Goal: Find specific page/section: Find specific page/section

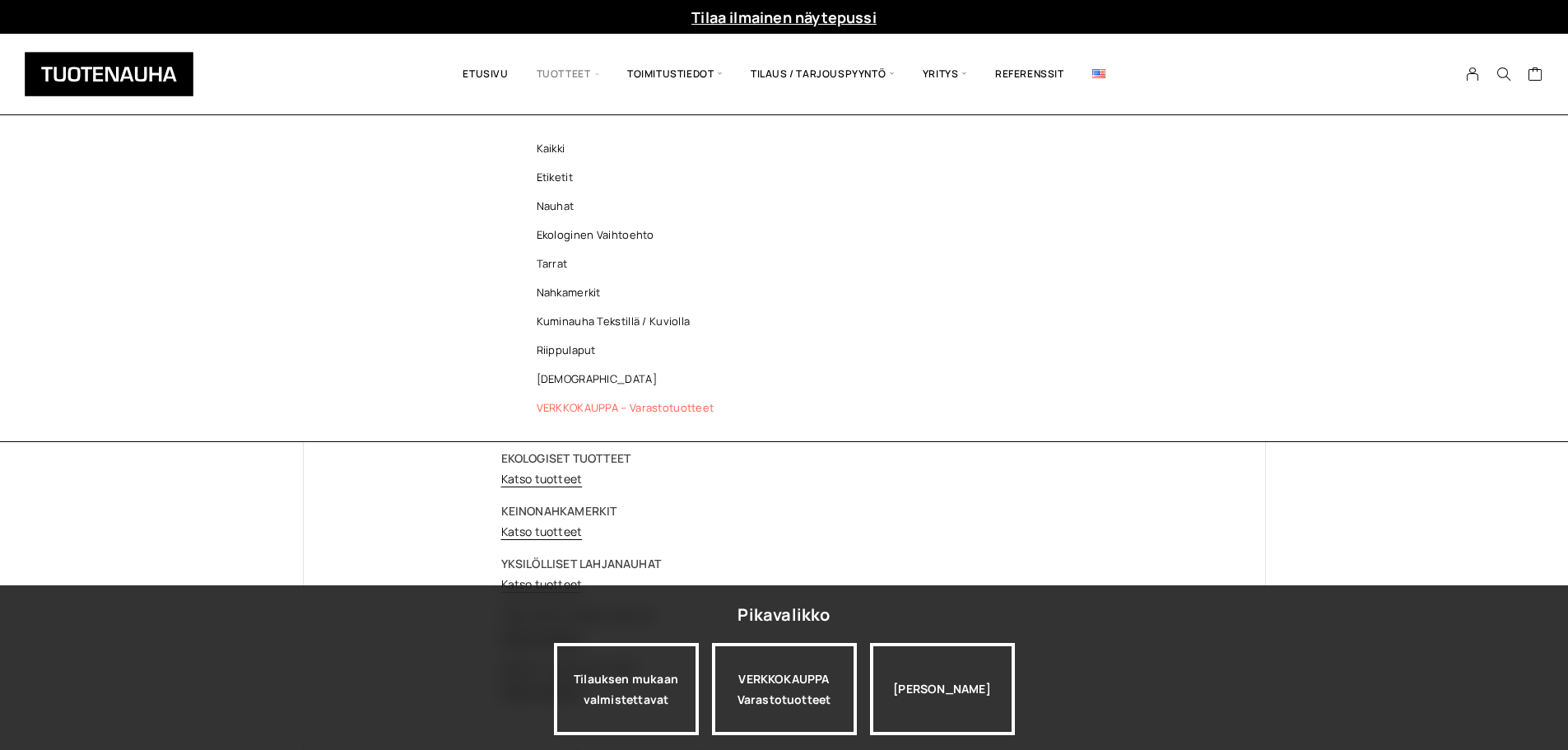
click at [557, 66] on span "Tuotteet" at bounding box center [568, 74] width 91 height 56
click at [573, 232] on link "Ekologinen vaihtoehto" at bounding box center [630, 236] width 239 height 29
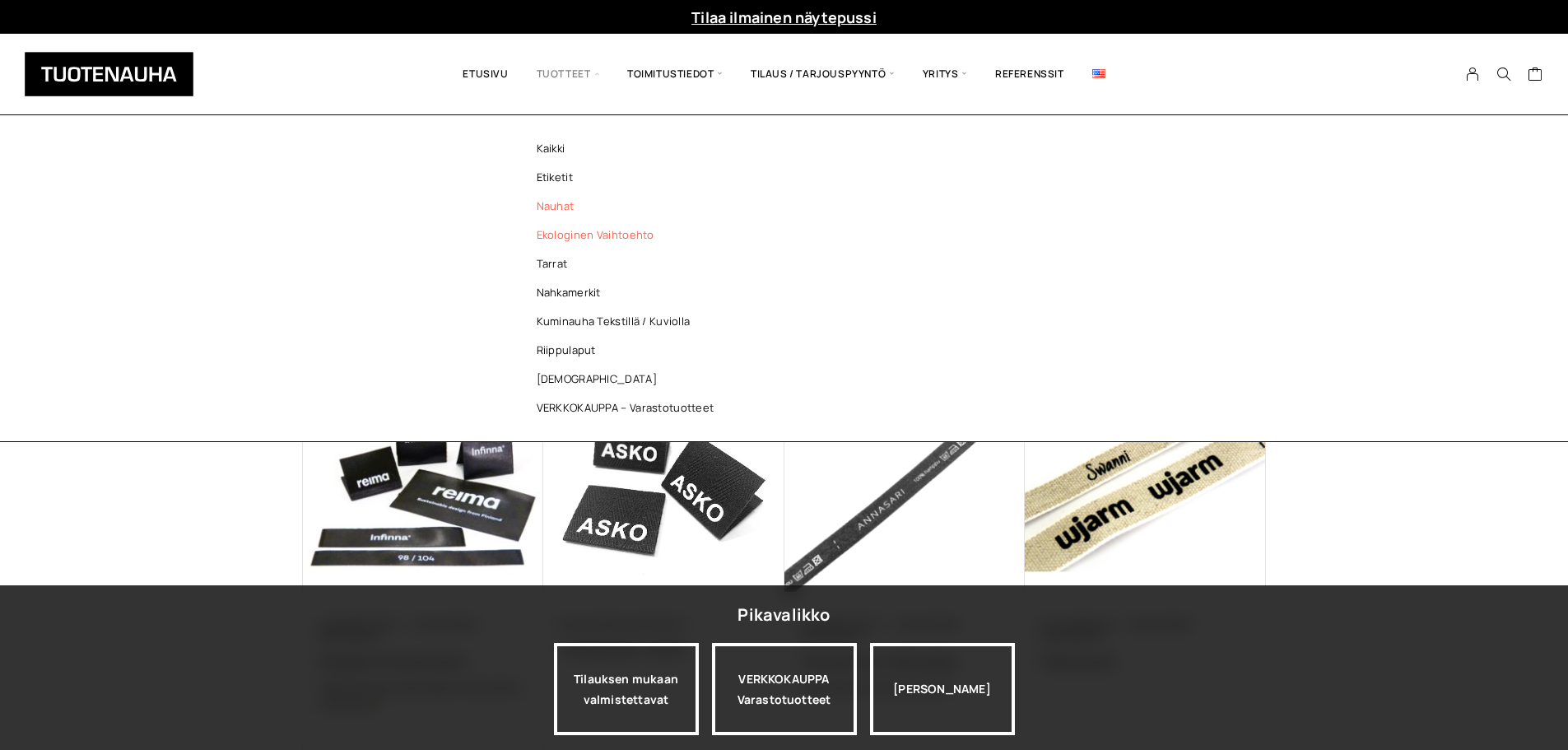
click at [550, 212] on link "Nauhat" at bounding box center [630, 207] width 239 height 29
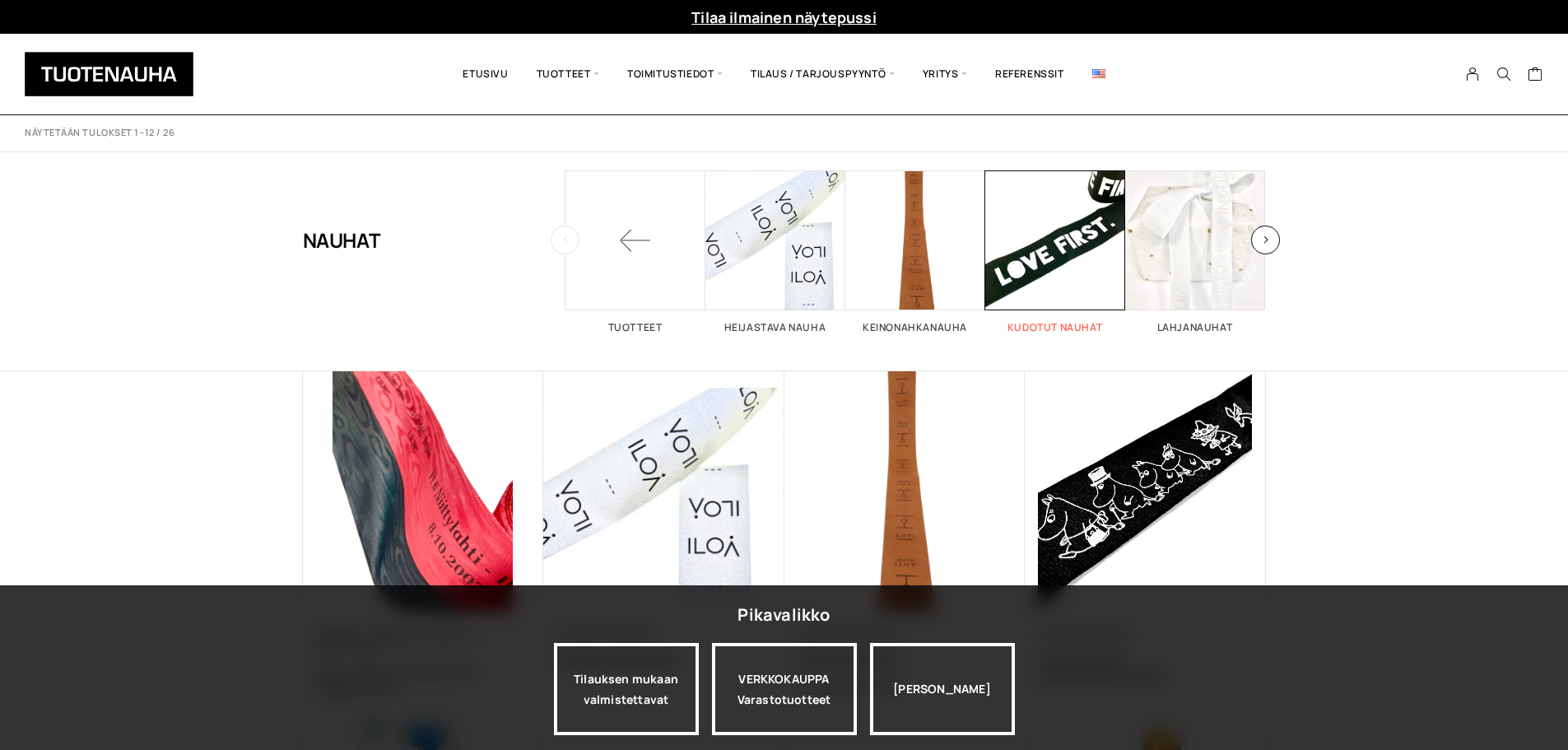
click at [1025, 246] on span "Visit product category Kudotut nauhat" at bounding box center [1055, 240] width 140 height 140
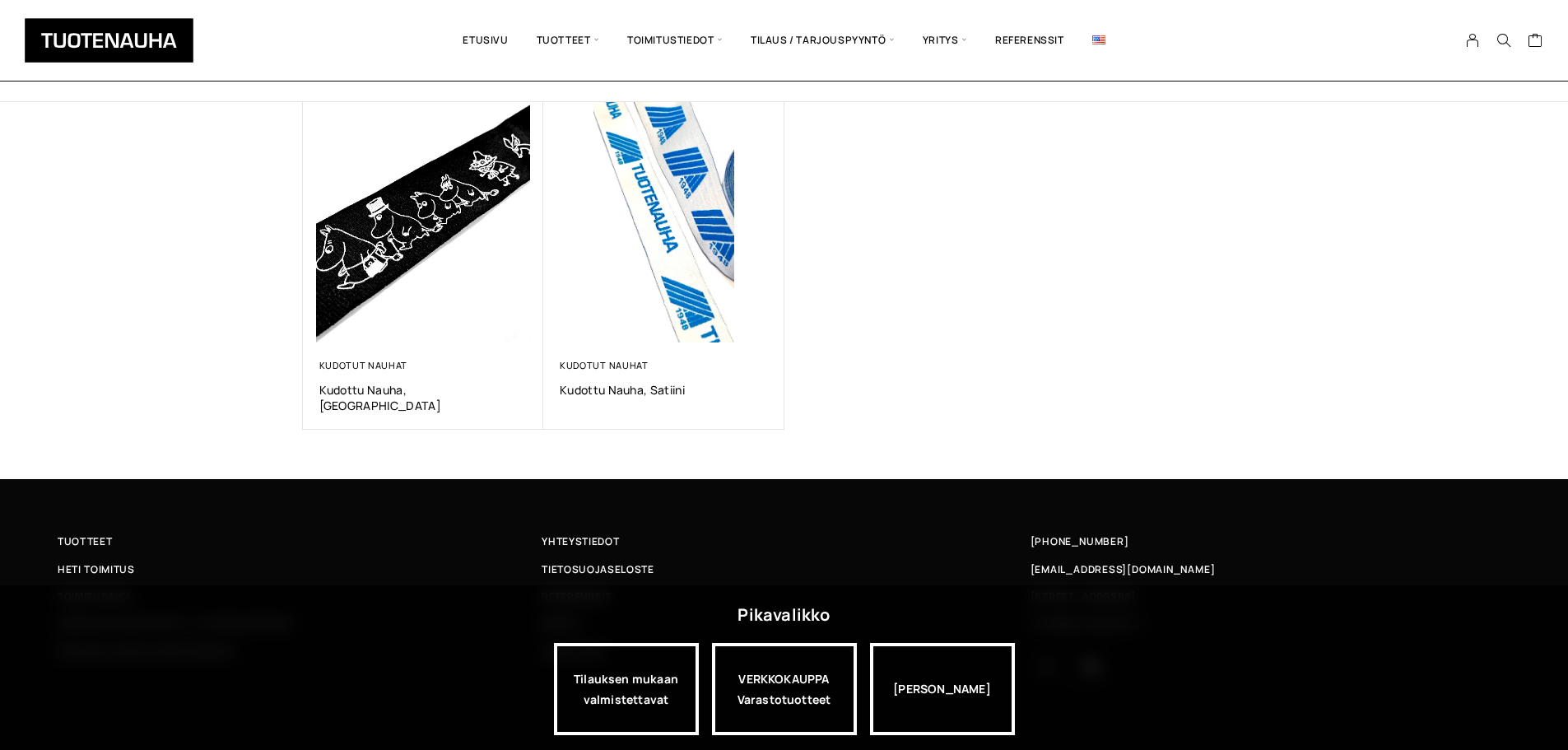
scroll to position [271, 0]
